Goal: Browse casually: Explore the website without a specific task or goal

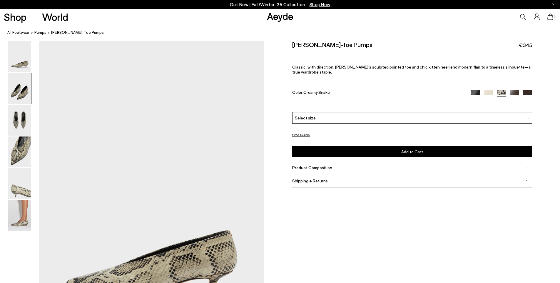
scroll to position [344, 0]
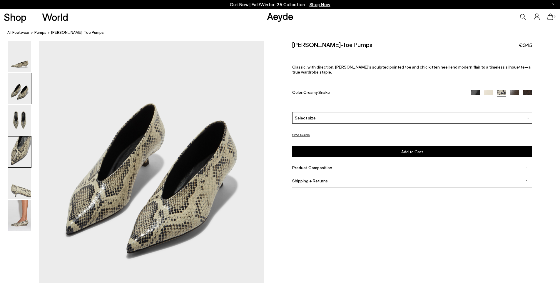
click at [22, 151] on img at bounding box center [19, 151] width 23 height 31
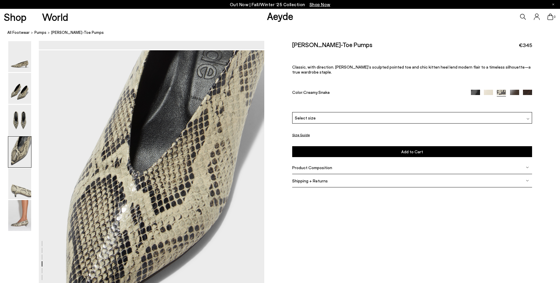
scroll to position [940, 0]
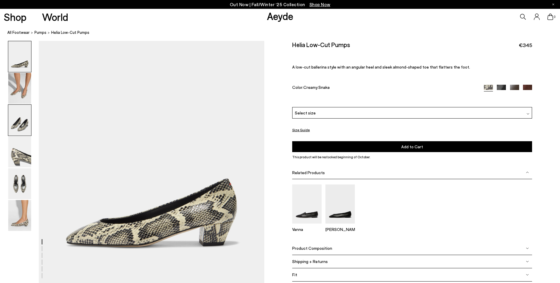
click at [19, 124] on img at bounding box center [19, 120] width 23 height 31
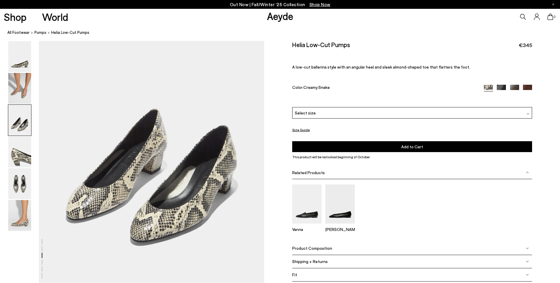
scroll to position [603, 0]
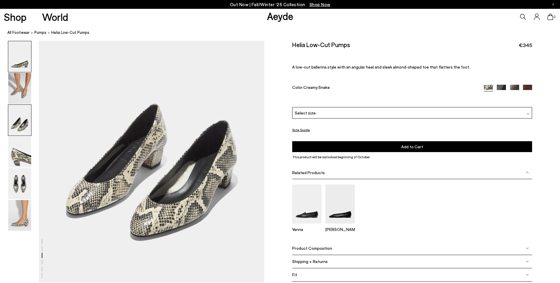
click at [22, 61] on img at bounding box center [19, 56] width 23 height 31
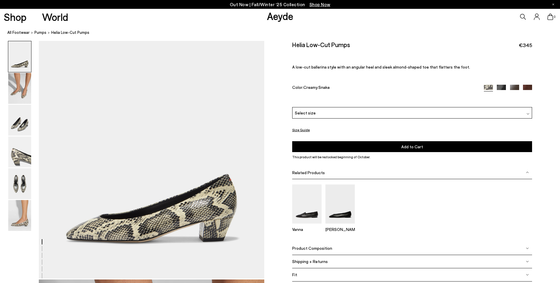
scroll to position [0, 0]
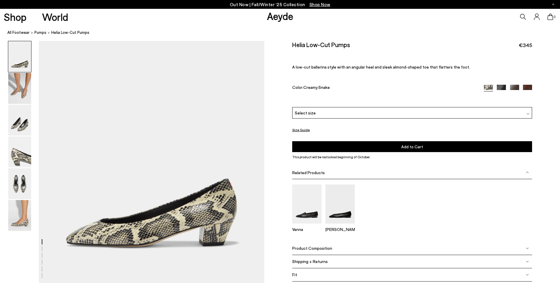
click at [24, 54] on img at bounding box center [19, 56] width 23 height 31
click at [19, 90] on img at bounding box center [19, 88] width 23 height 31
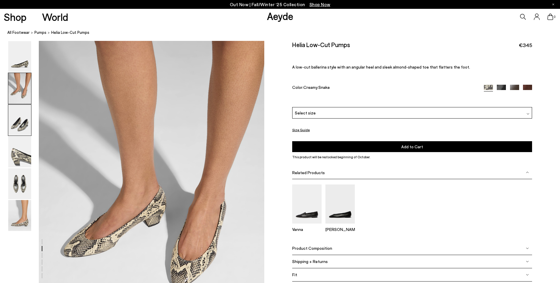
click at [16, 110] on img at bounding box center [19, 120] width 23 height 31
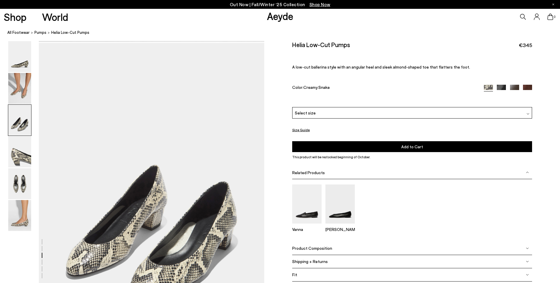
scroll to position [544, 0]
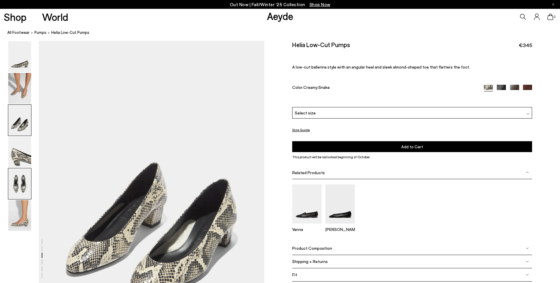
click at [19, 172] on img at bounding box center [19, 183] width 23 height 31
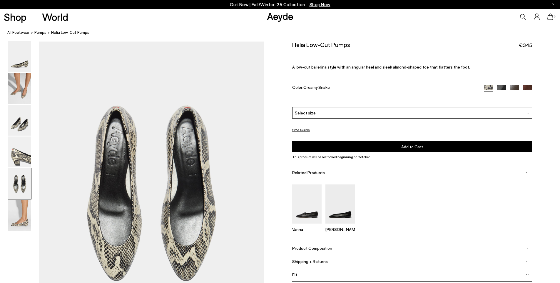
scroll to position [1146, 0]
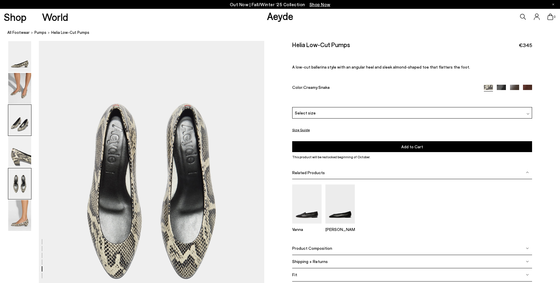
click at [16, 125] on img at bounding box center [19, 120] width 23 height 31
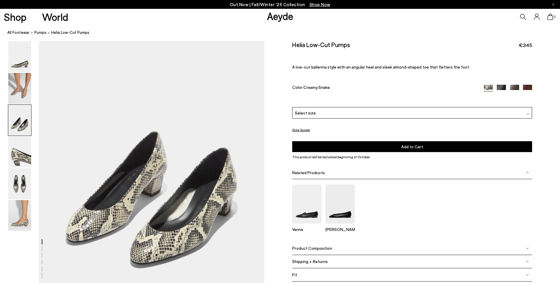
scroll to position [587, 0]
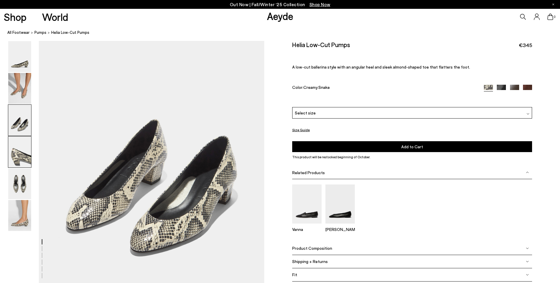
click at [23, 153] on img at bounding box center [19, 151] width 23 height 31
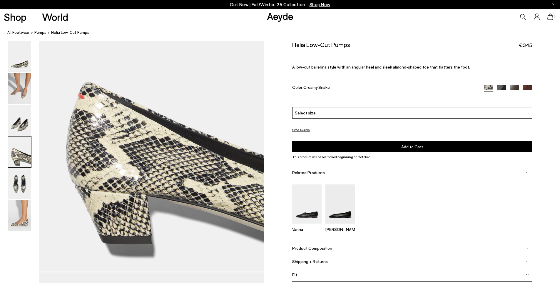
scroll to position [923, 0]
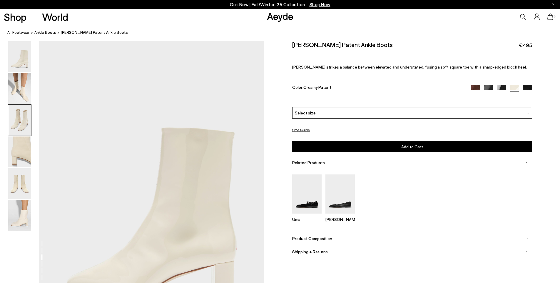
scroll to position [619, 0]
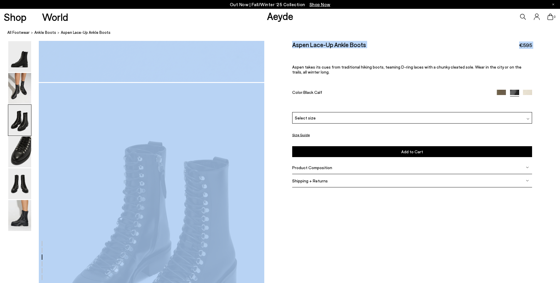
scroll to position [276, 0]
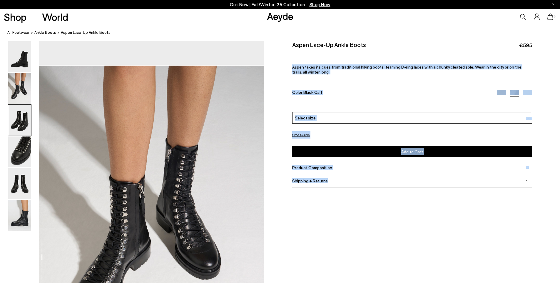
drag, startPoint x: 415, startPoint y: 64, endPoint x: 367, endPoint y: -35, distance: 110.0
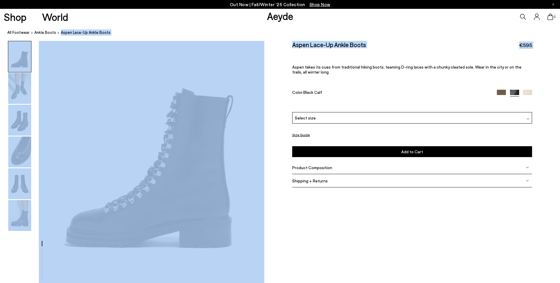
scroll to position [0, 0]
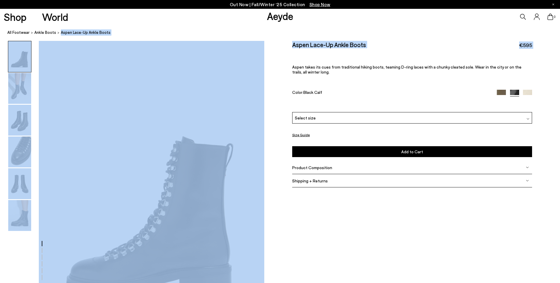
drag, startPoint x: 318, startPoint y: 61, endPoint x: 261, endPoint y: -35, distance: 111.5
click at [261, 0] on html "Your item is added to cart. View Cart × Out Now | Fall/Winter ‘25 Collection Sh…" at bounding box center [280, 141] width 560 height 283
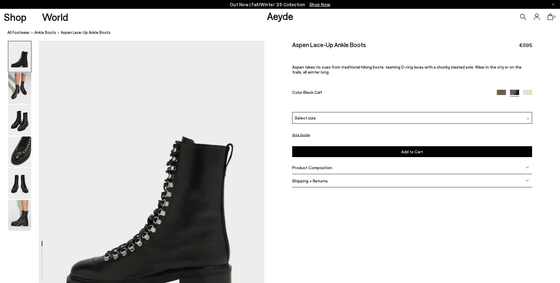
click at [294, 81] on div "Aspen Lace-Up Ankle Boots €595 Aspen takes its cues from traditional hiking boo…" at bounding box center [412, 76] width 240 height 71
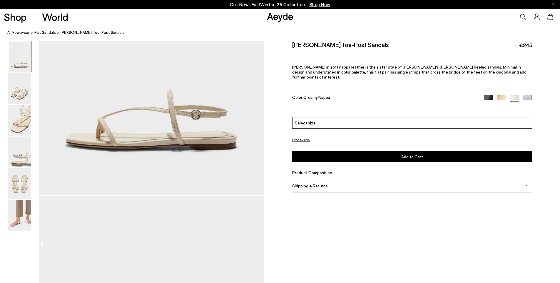
scroll to position [139, 0]
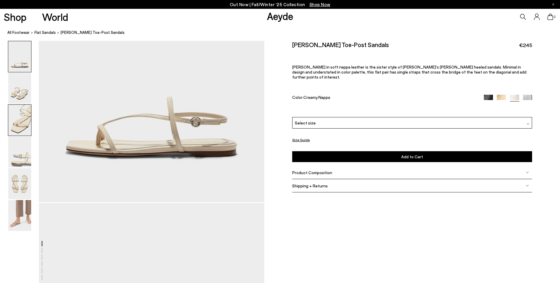
click at [21, 124] on img at bounding box center [19, 120] width 23 height 31
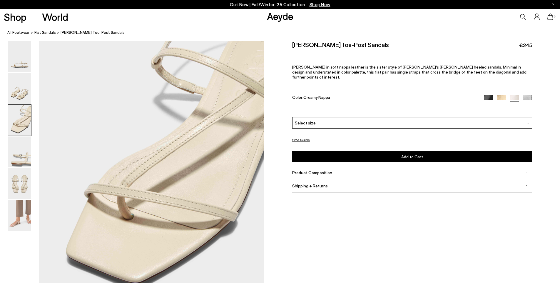
scroll to position [656, 0]
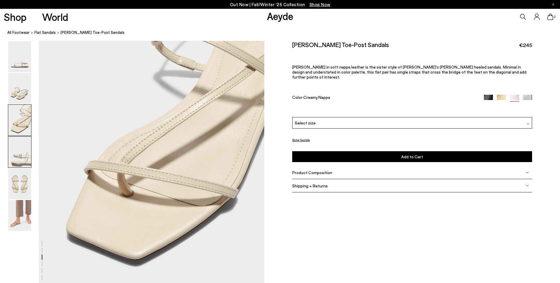
click at [9, 150] on img at bounding box center [19, 151] width 23 height 31
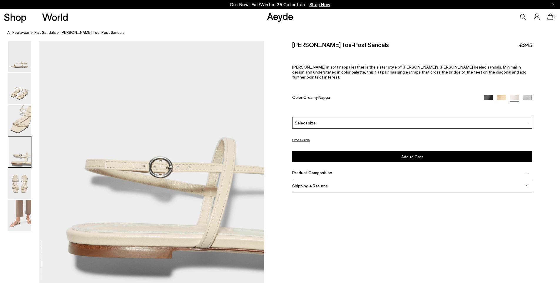
scroll to position [965, 0]
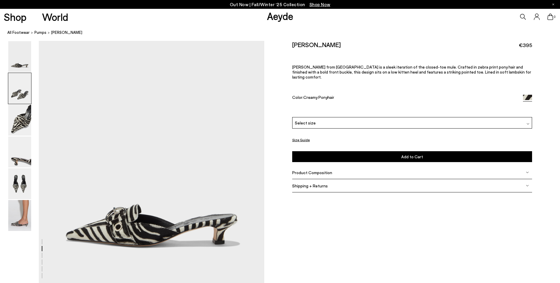
scroll to position [304, 0]
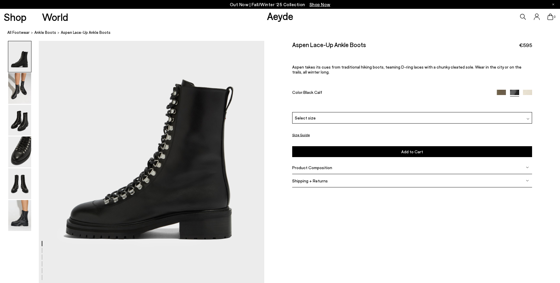
scroll to position [57, 0]
click at [28, 116] on img at bounding box center [19, 120] width 23 height 31
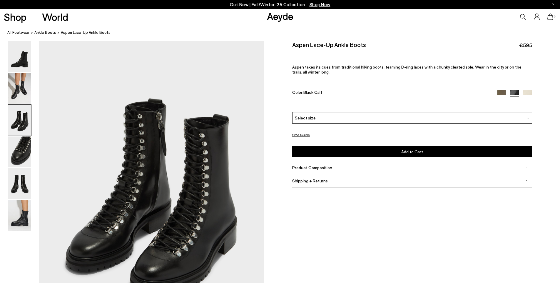
scroll to position [636, 0]
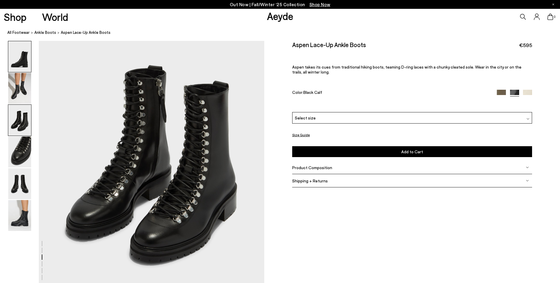
click at [22, 67] on img at bounding box center [19, 56] width 23 height 31
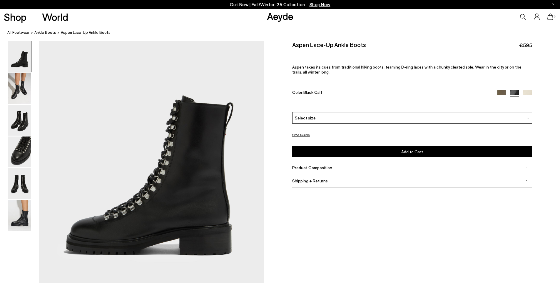
scroll to position [41, 0]
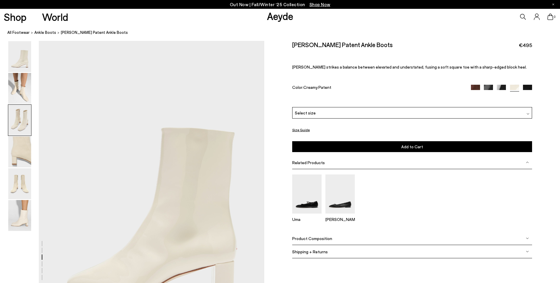
scroll to position [619, 0]
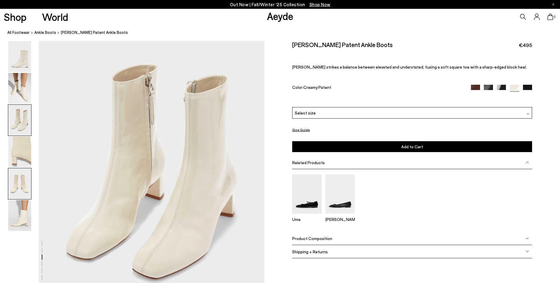
click at [23, 186] on img at bounding box center [19, 183] width 23 height 31
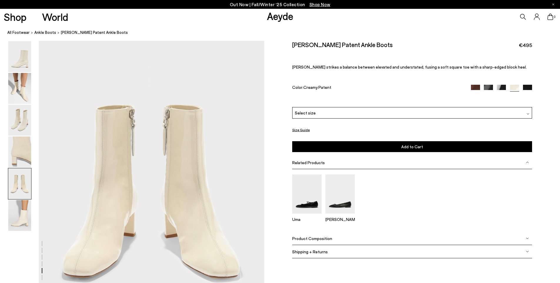
scroll to position [1248, 0]
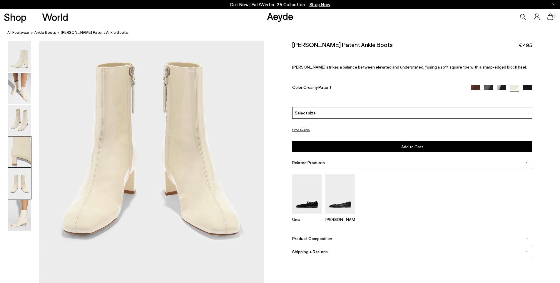
click at [26, 149] on img at bounding box center [19, 151] width 23 height 31
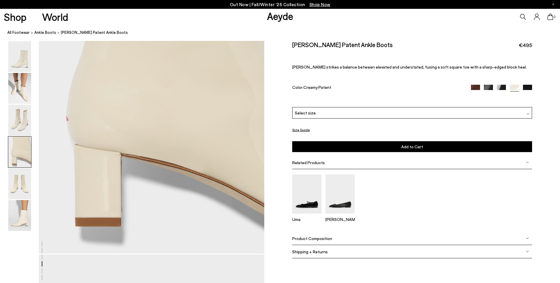
scroll to position [992, 0]
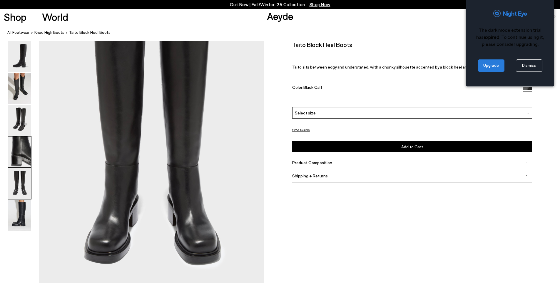
click at [19, 159] on img at bounding box center [19, 151] width 23 height 31
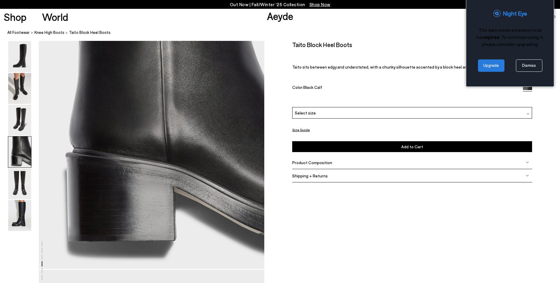
scroll to position [990, 0]
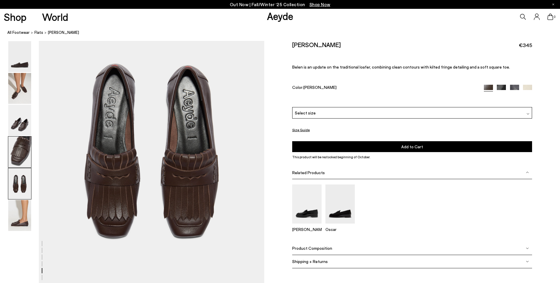
click at [19, 147] on img at bounding box center [19, 151] width 23 height 31
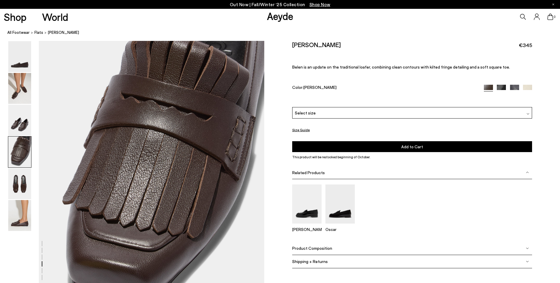
scroll to position [882, 0]
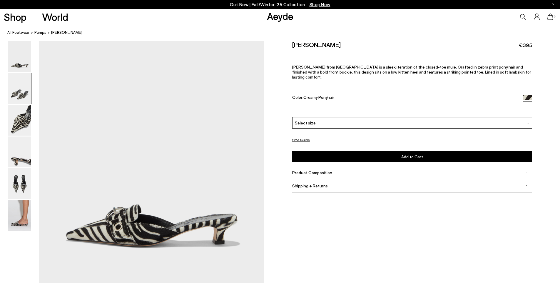
scroll to position [304, 0]
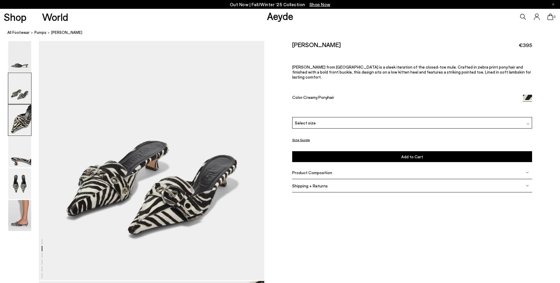
click at [21, 135] on img at bounding box center [19, 120] width 23 height 31
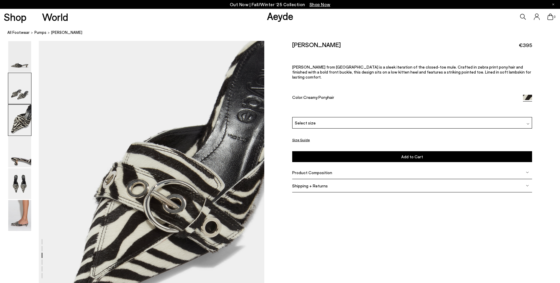
click at [23, 86] on img at bounding box center [19, 88] width 23 height 31
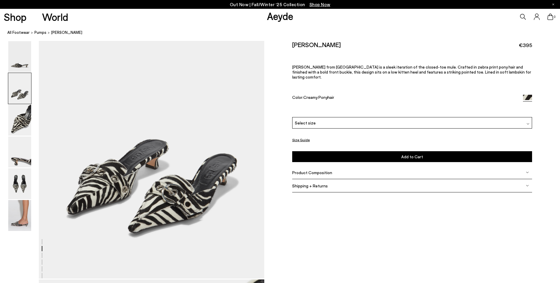
scroll to position [308, 0]
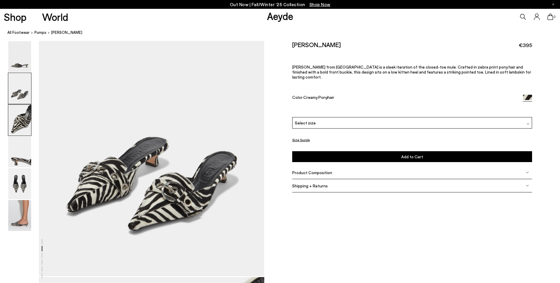
click at [21, 123] on img at bounding box center [19, 120] width 23 height 31
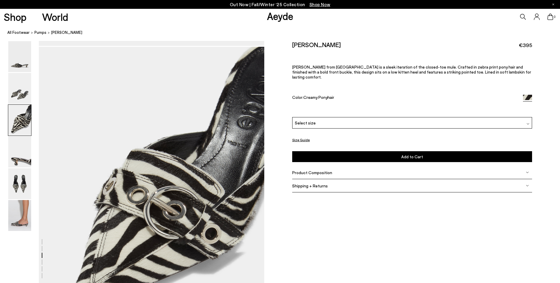
scroll to position [534, 0]
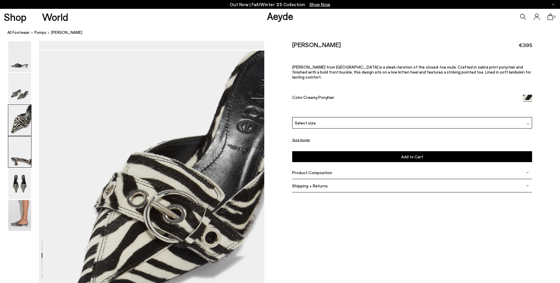
click at [19, 161] on img at bounding box center [19, 151] width 23 height 31
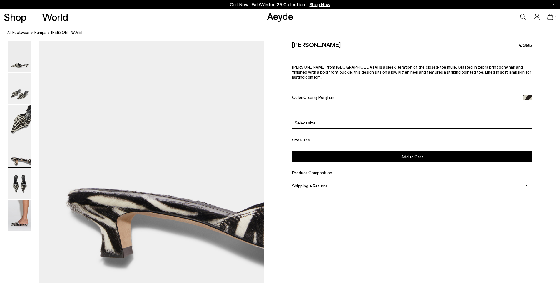
scroll to position [914, 0]
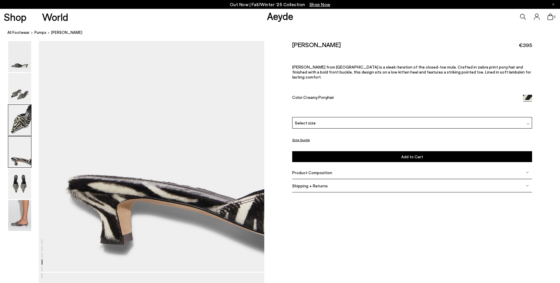
click at [18, 122] on img at bounding box center [19, 120] width 23 height 31
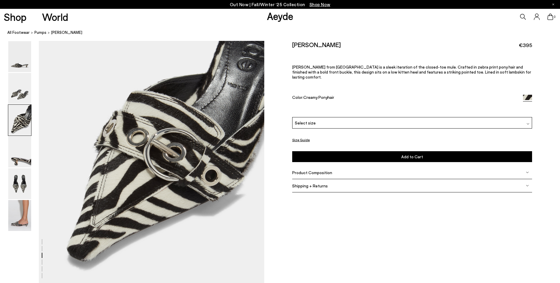
scroll to position [597, 0]
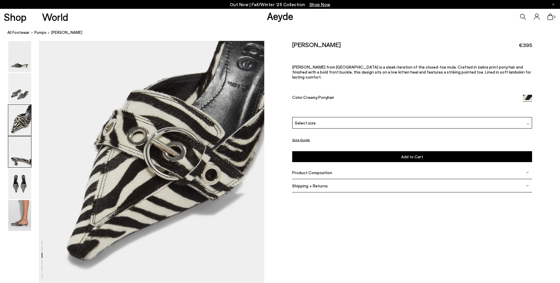
click at [19, 160] on img at bounding box center [19, 151] width 23 height 31
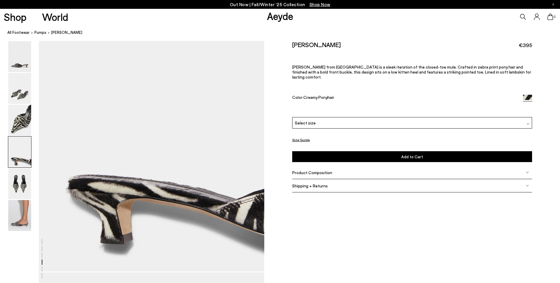
scroll to position [919, 0]
